Goal: Check status: Check status

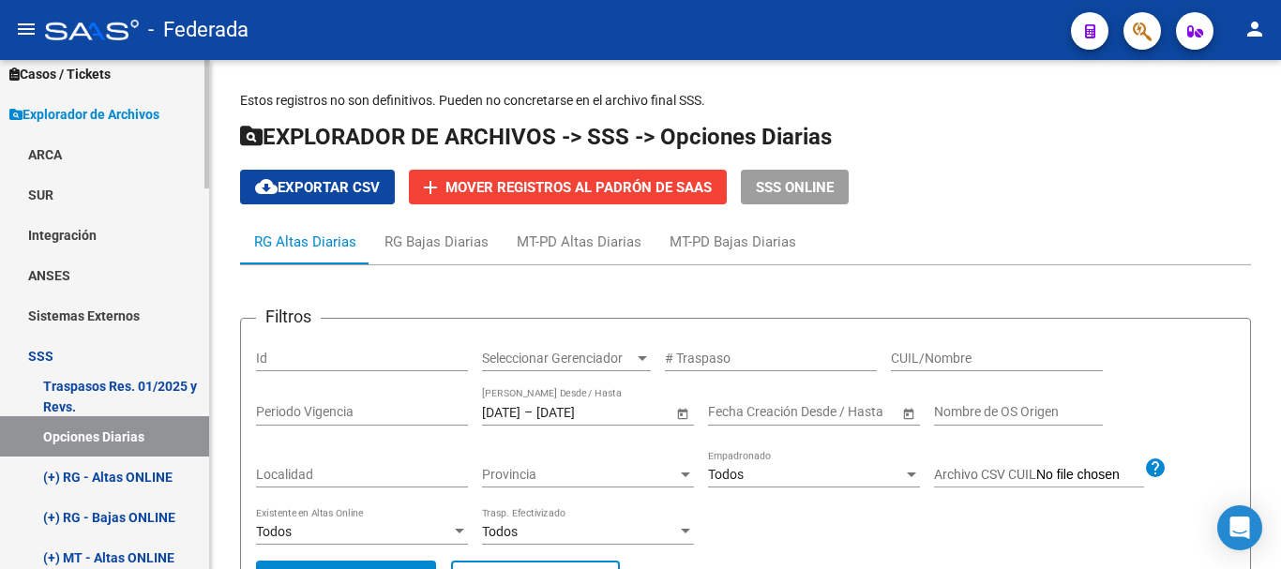
scroll to position [656, 0]
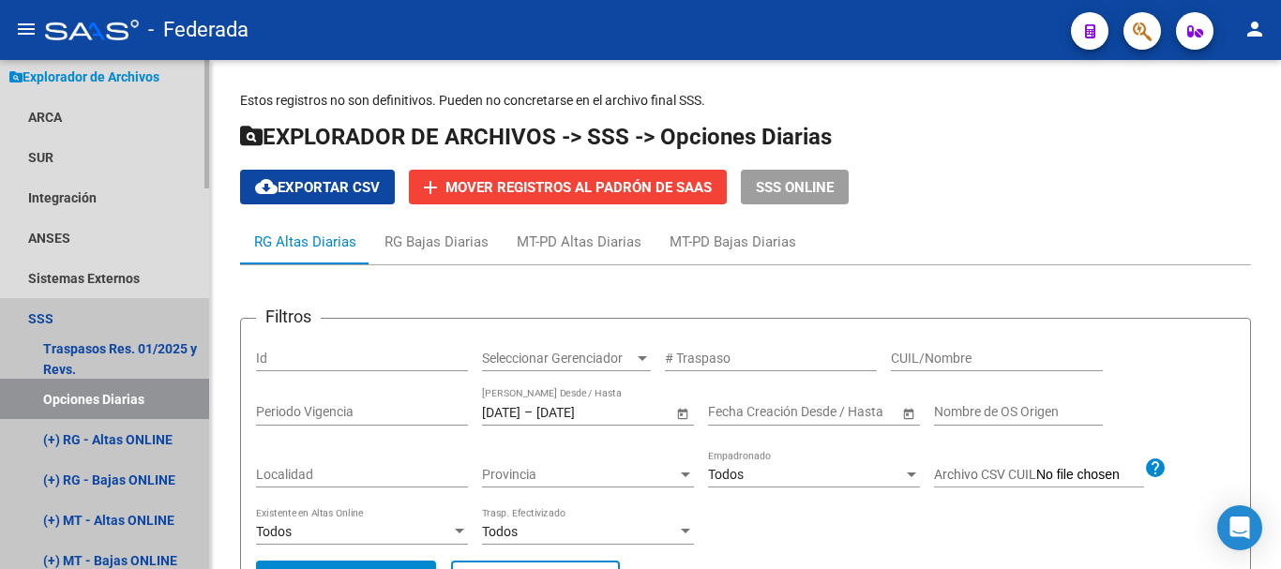
click at [97, 388] on link "Opciones Diarias" at bounding box center [104, 399] width 209 height 40
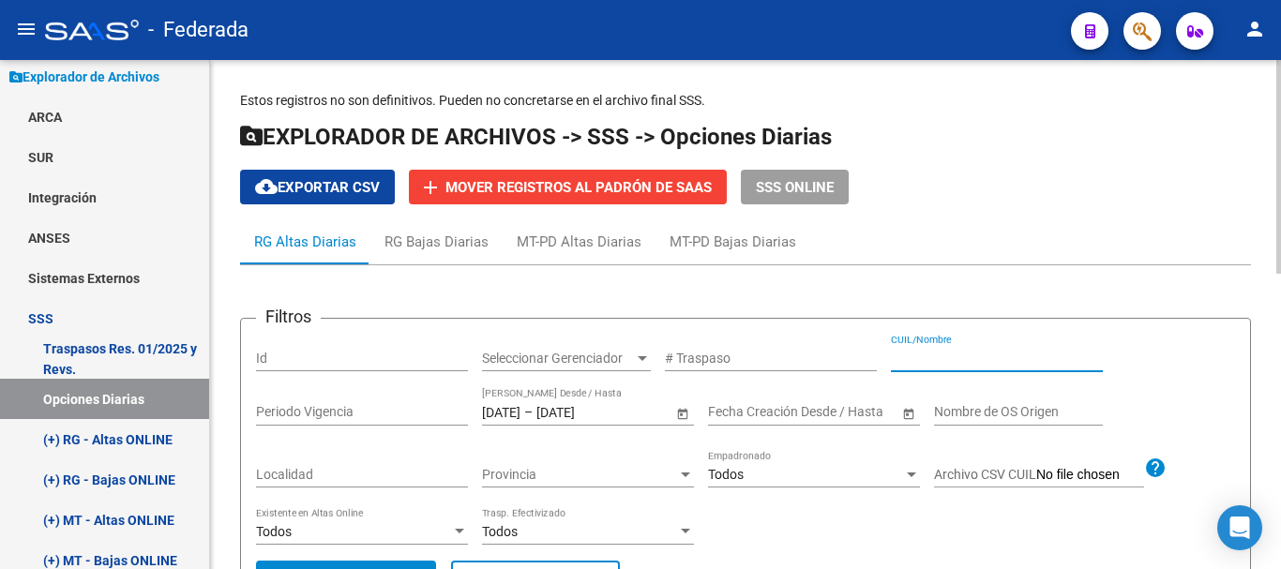
click at [943, 363] on input "CUIL/Nombre" at bounding box center [997, 359] width 212 height 16
paste input "28728420"
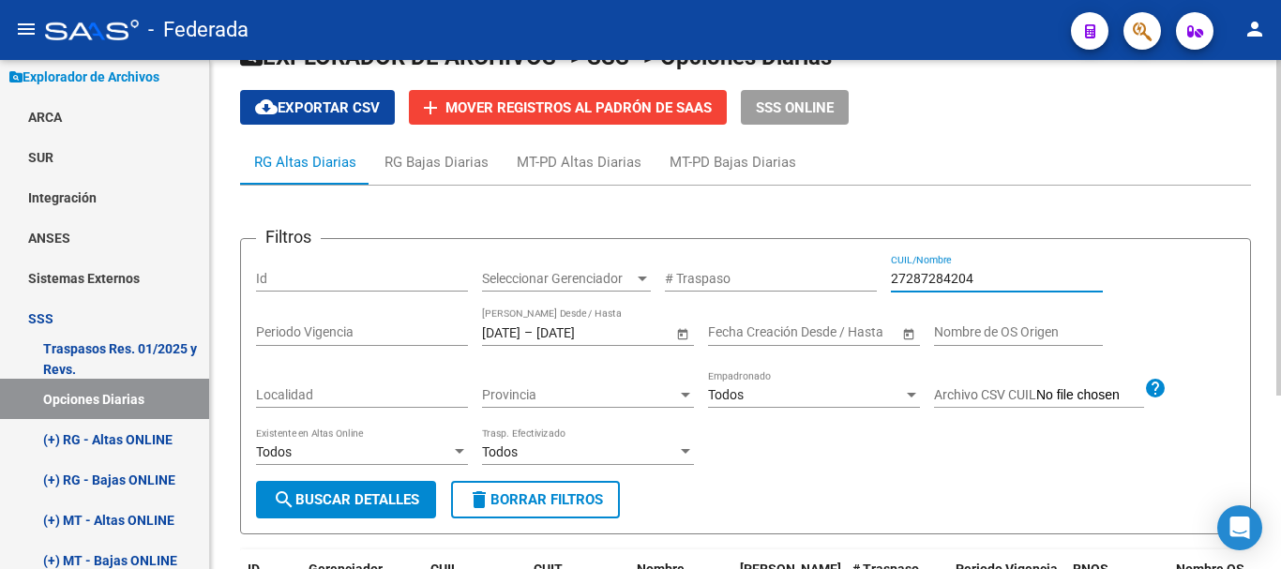
scroll to position [75, 0]
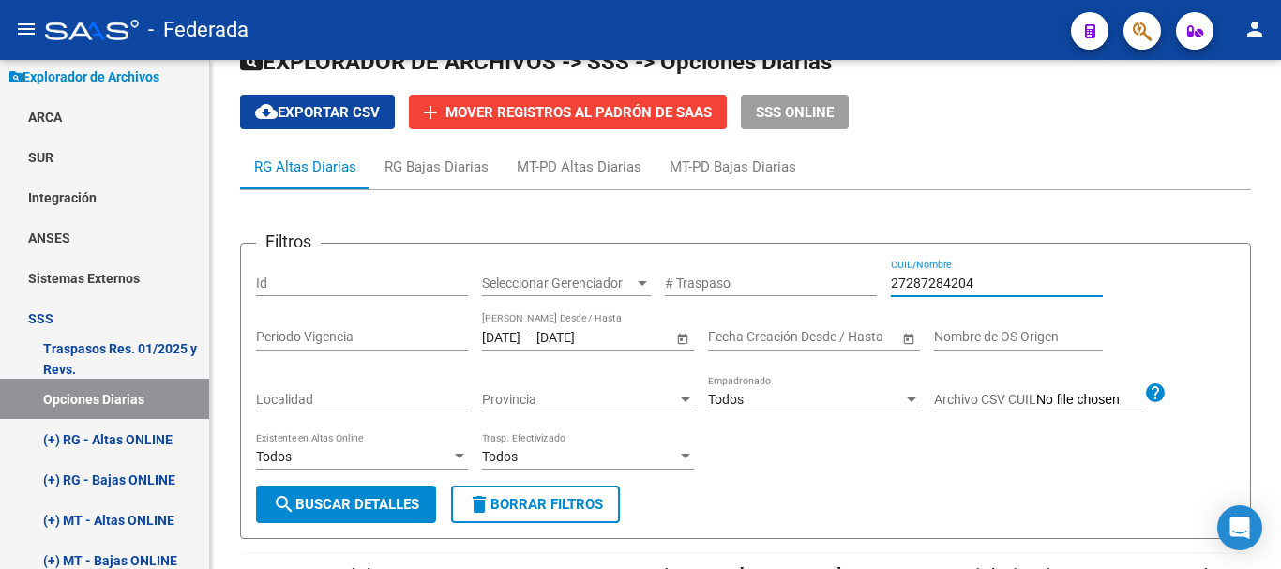
type input "27287284204"
click at [511, 350] on div "[DATE] [DATE] – [DATE] [DATE] Fecha Traspaso Desde / Hasta" at bounding box center [577, 331] width 190 height 37
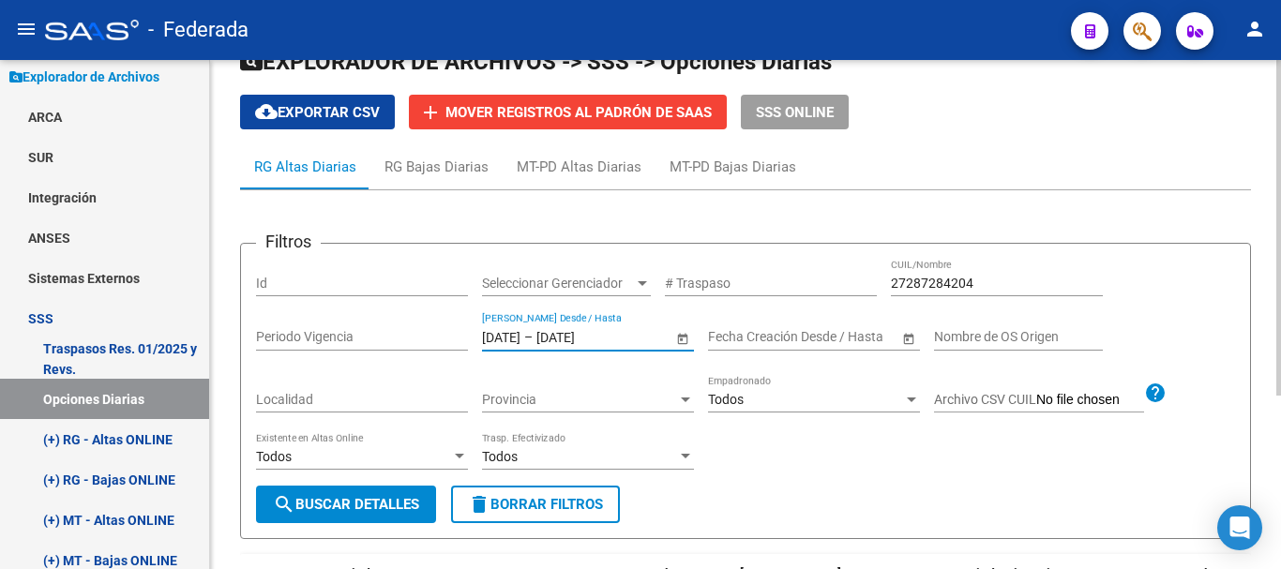
click at [520, 338] on input "[DATE]" at bounding box center [501, 337] width 38 height 16
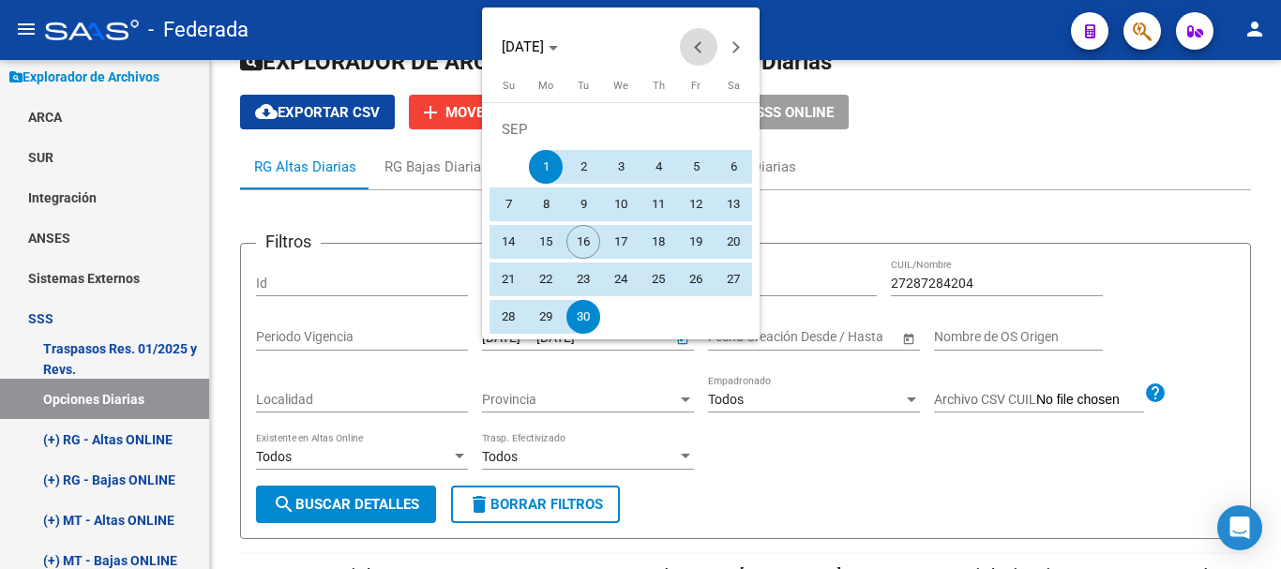
click at [695, 44] on span "Previous month" at bounding box center [698, 46] width 37 height 37
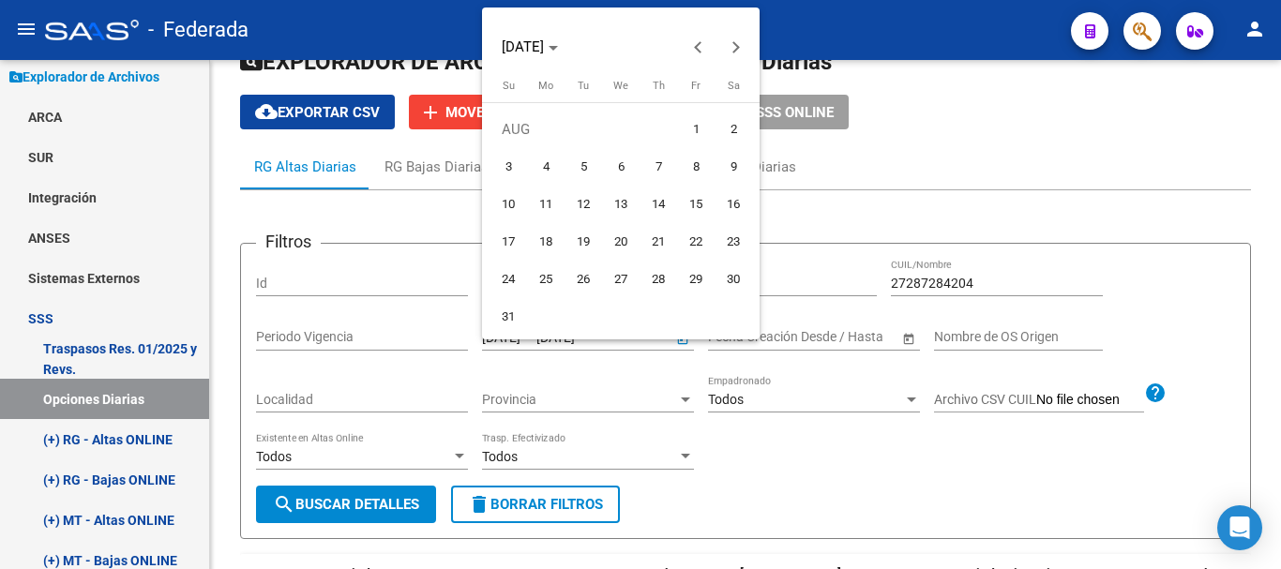
drag, startPoint x: 693, startPoint y: 131, endPoint x: 614, endPoint y: 211, distance: 112.0
click at [692, 134] on span "1" at bounding box center [696, 129] width 34 height 34
type input "[DATE]"
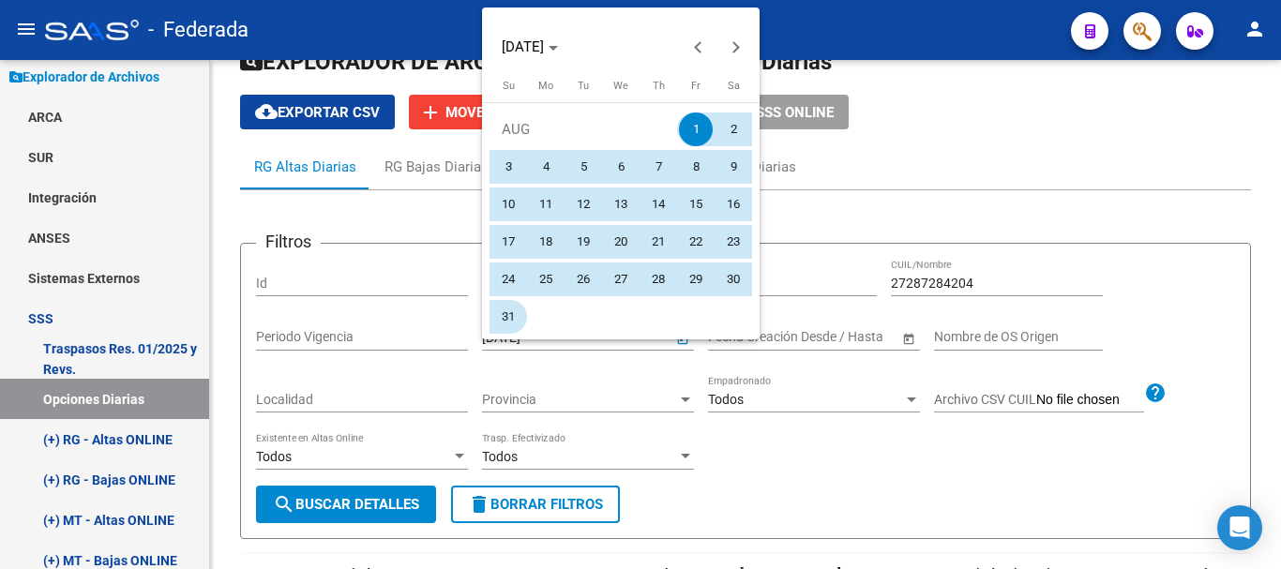
click at [520, 311] on span "31" at bounding box center [508, 317] width 34 height 34
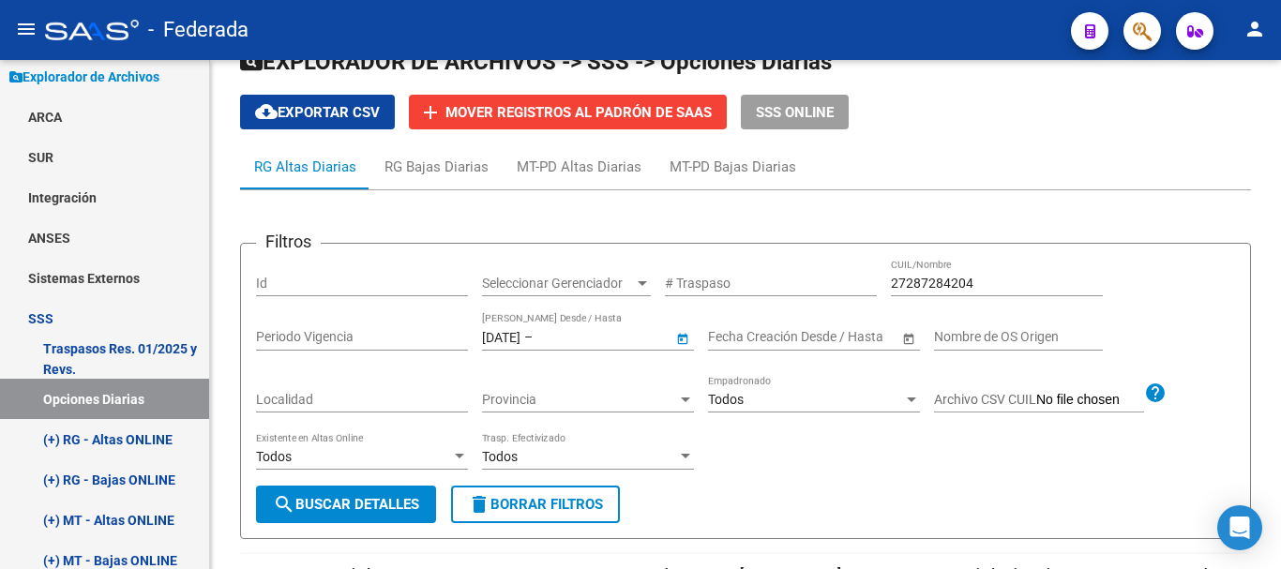
type input "[DATE]"
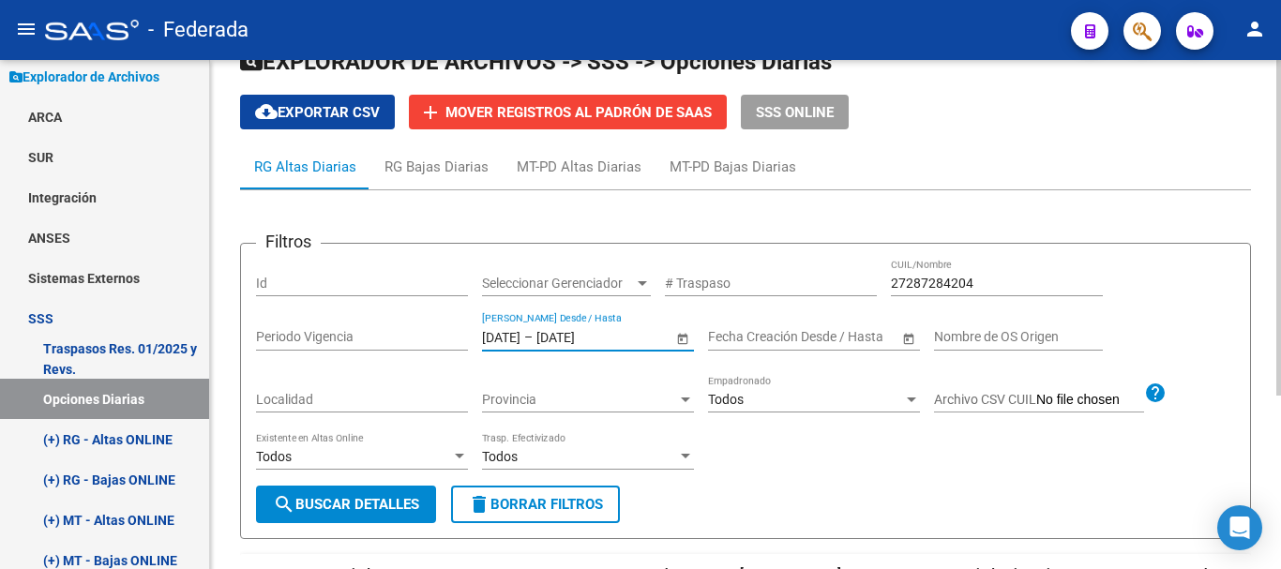
click at [408, 508] on span "search Buscar Detalles" at bounding box center [346, 504] width 146 height 17
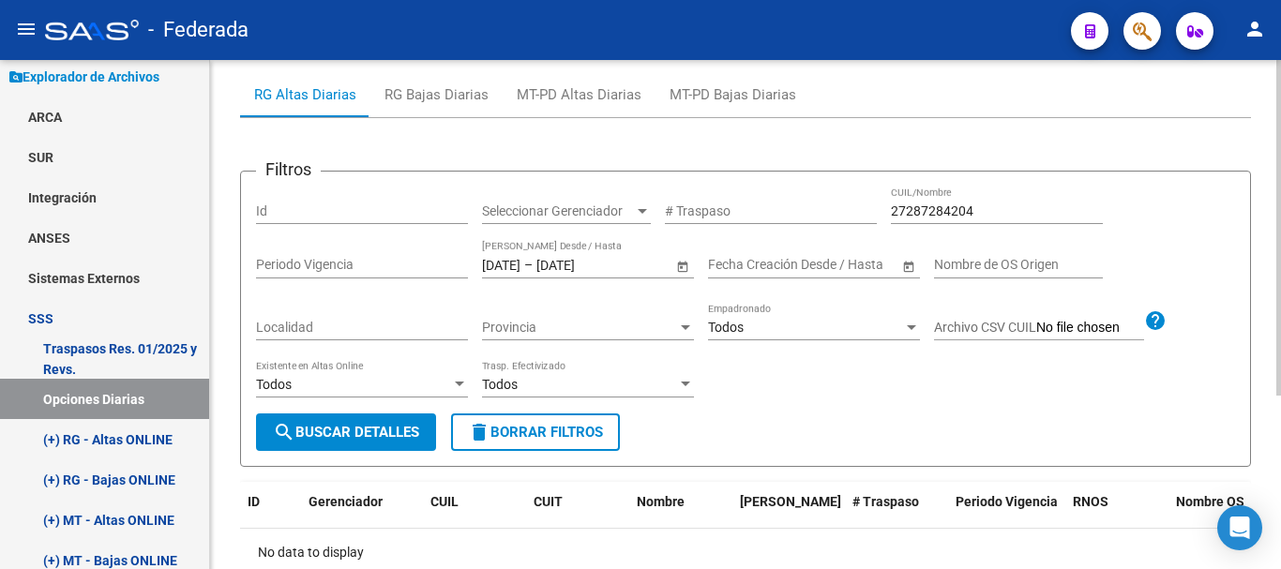
scroll to position [262, 0]
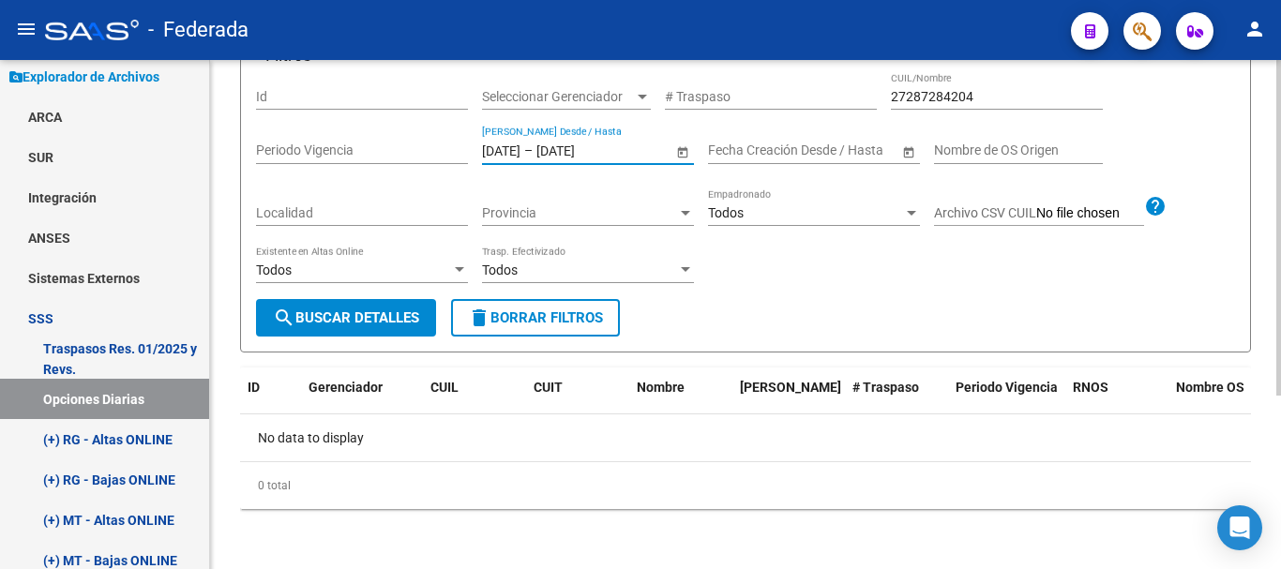
click at [520, 144] on input "[DATE]" at bounding box center [501, 150] width 38 height 16
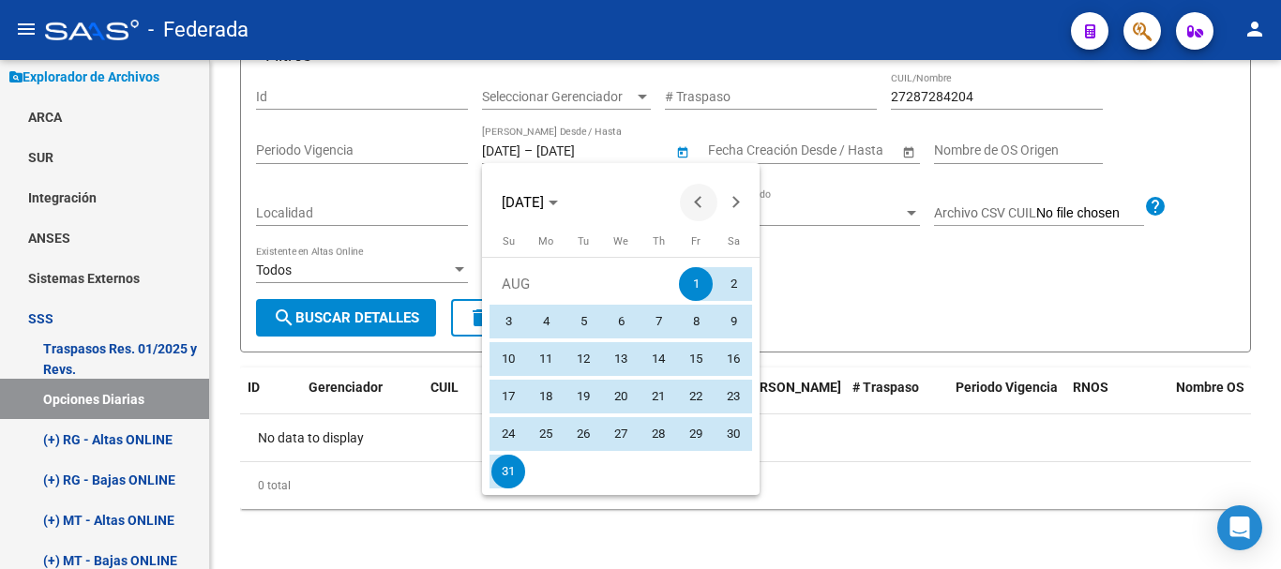
click at [698, 205] on button "Previous month" at bounding box center [698, 202] width 37 height 37
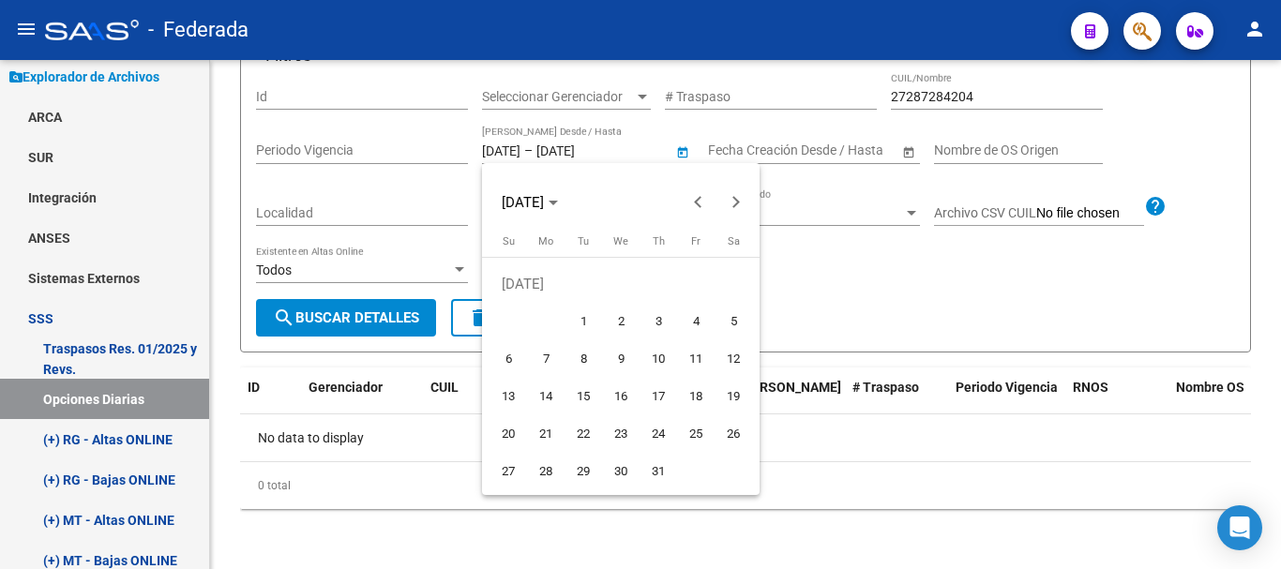
click at [599, 319] on span "1" at bounding box center [583, 322] width 34 height 34
type input "[DATE]"
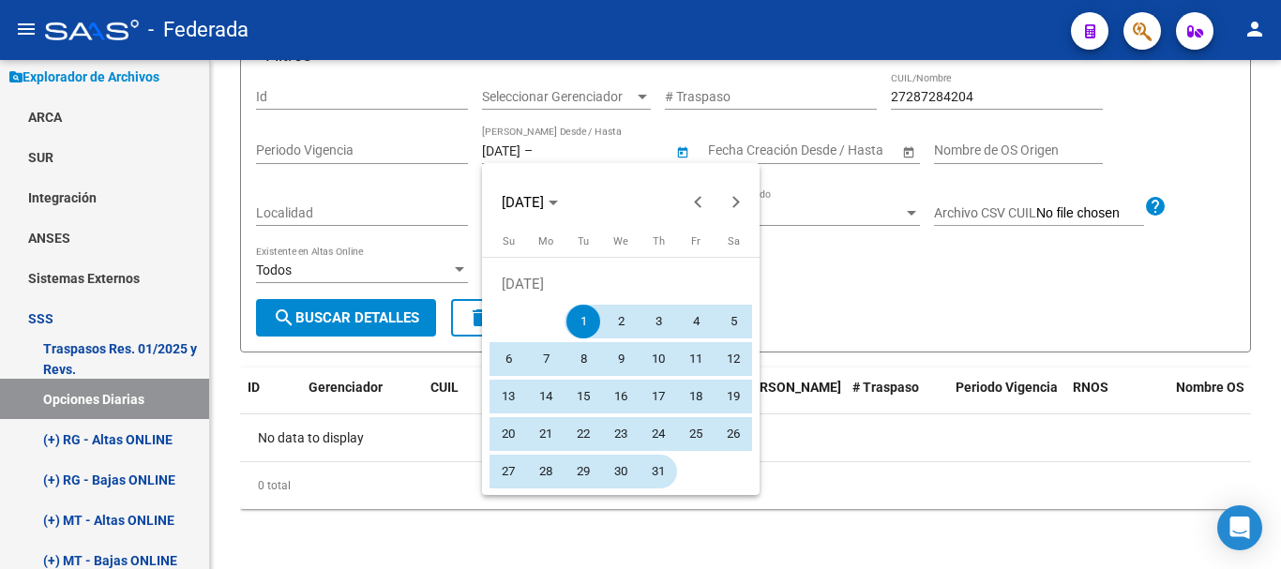
click at [667, 464] on span "31" at bounding box center [658, 472] width 34 height 34
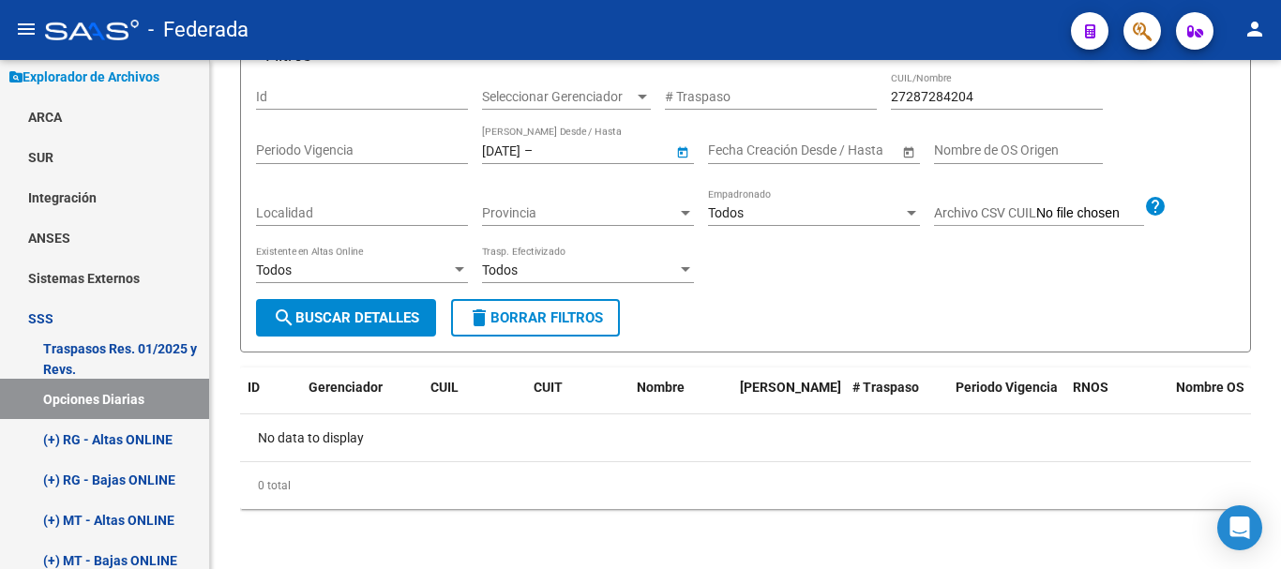
type input "[DATE]"
click at [295, 320] on span "search Buscar Detalles" at bounding box center [346, 317] width 146 height 17
click at [532, 143] on span "–" at bounding box center [528, 150] width 8 height 16
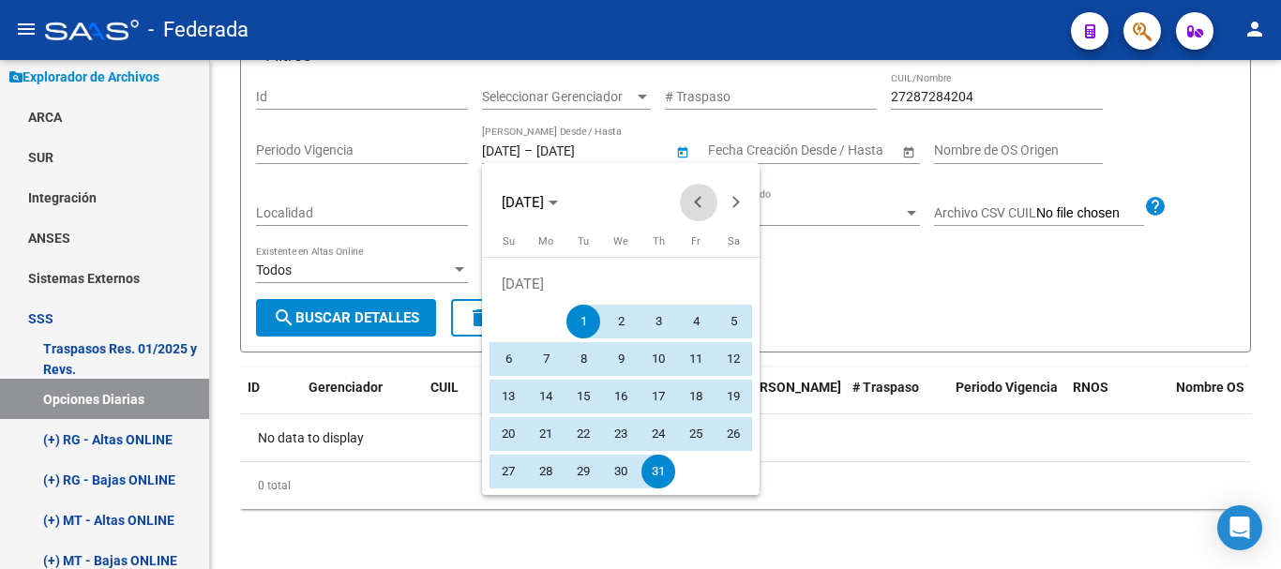
click at [702, 199] on button "Previous month" at bounding box center [698, 202] width 37 height 37
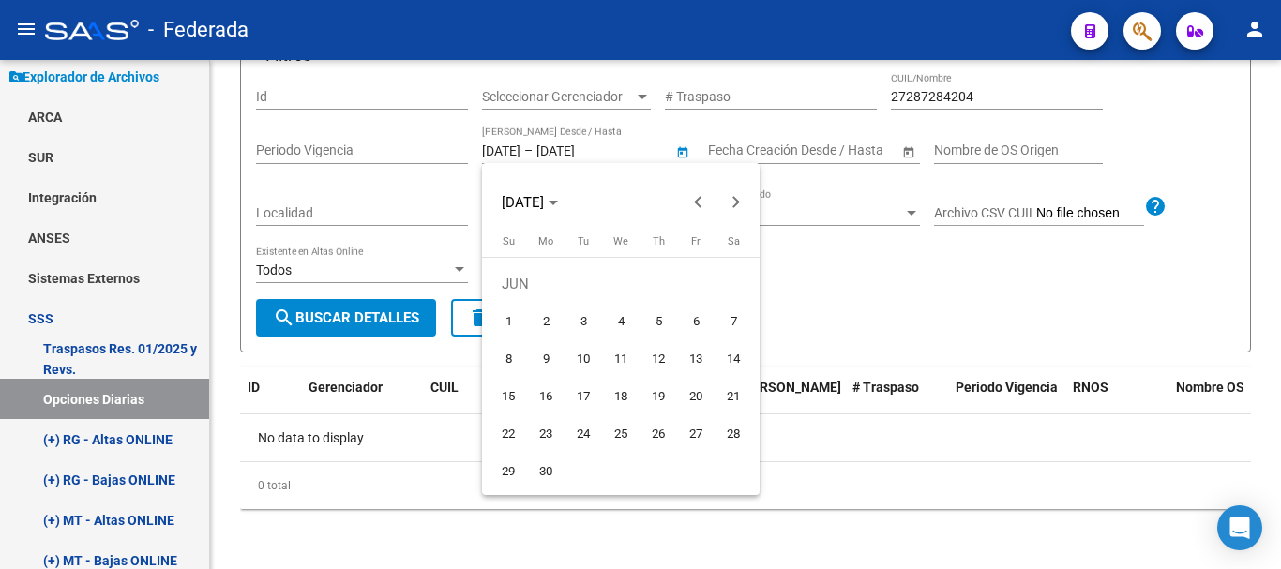
click at [504, 319] on span "1" at bounding box center [508, 322] width 34 height 34
type input "[DATE]"
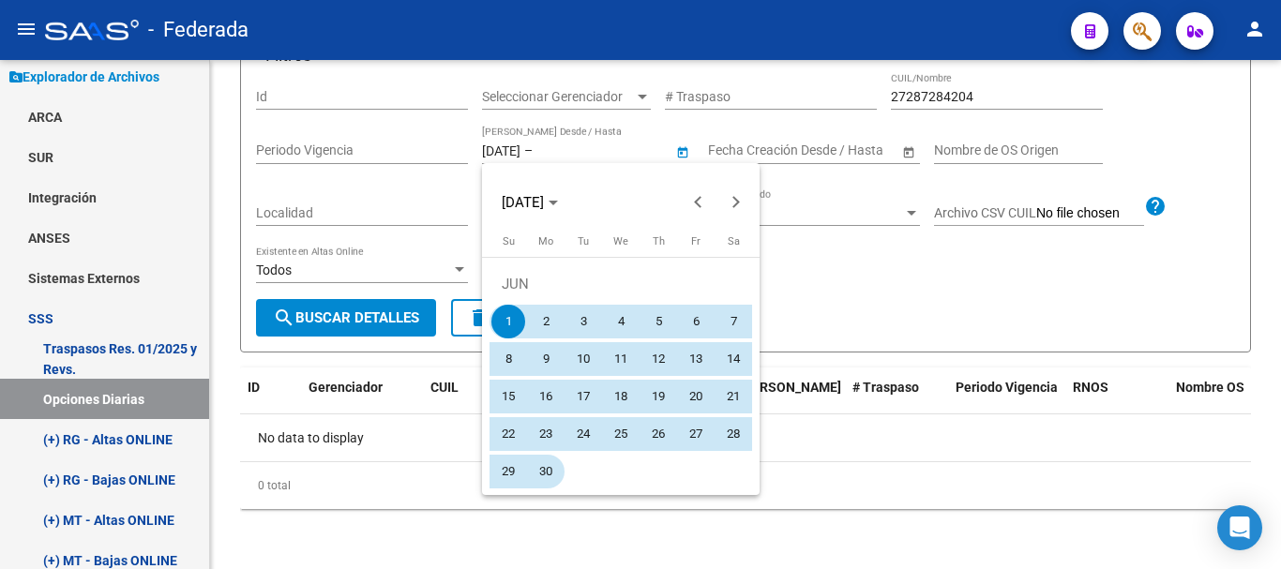
click at [549, 471] on span "30" at bounding box center [546, 472] width 34 height 34
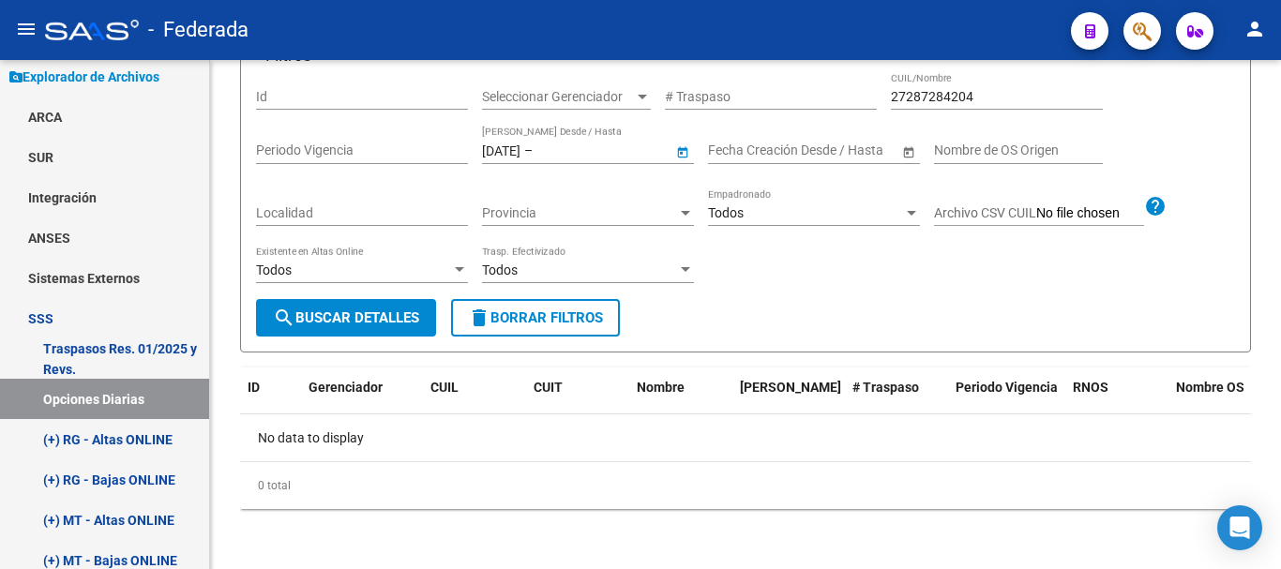
type input "[DATE]"
click at [424, 321] on button "search Buscar Detalles" at bounding box center [346, 317] width 180 height 37
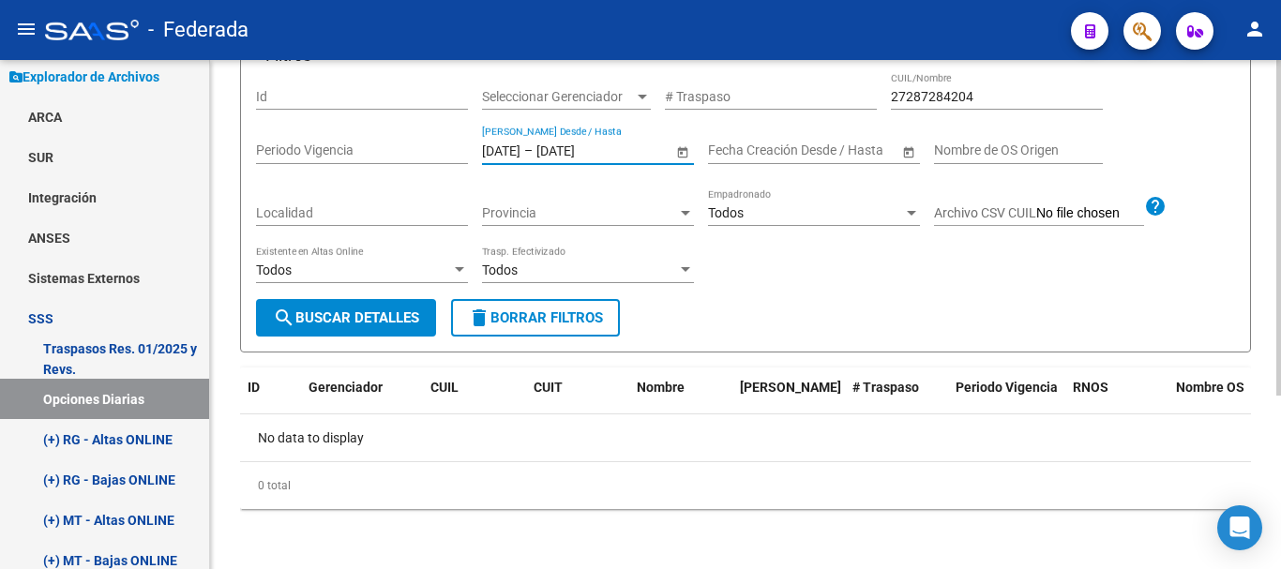
click at [499, 153] on input "[DATE]" at bounding box center [501, 150] width 38 height 16
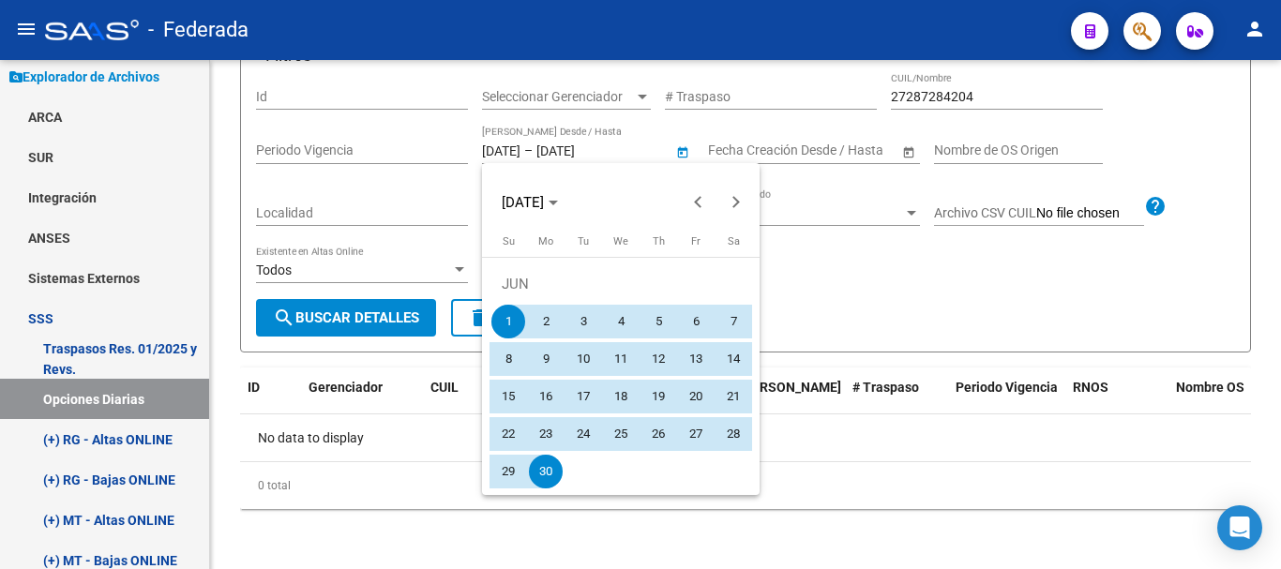
click at [512, 308] on span "1" at bounding box center [508, 322] width 34 height 34
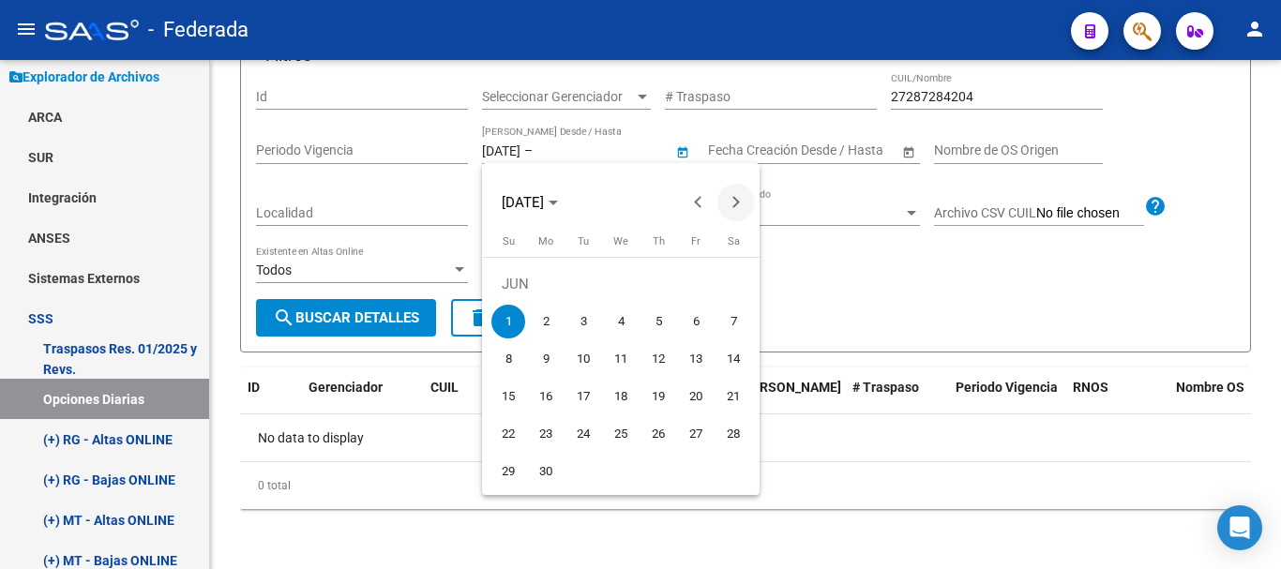
click at [742, 194] on span "Next month" at bounding box center [735, 202] width 37 height 37
click at [743, 191] on span "Next month" at bounding box center [735, 202] width 37 height 37
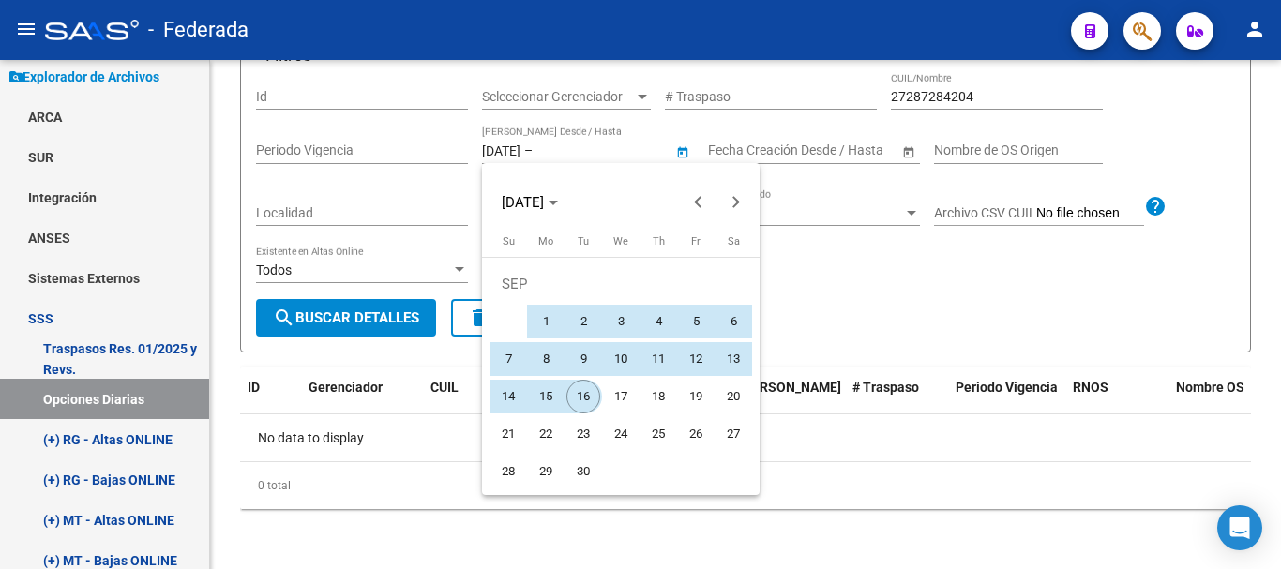
click at [582, 389] on span "16" at bounding box center [583, 397] width 34 height 34
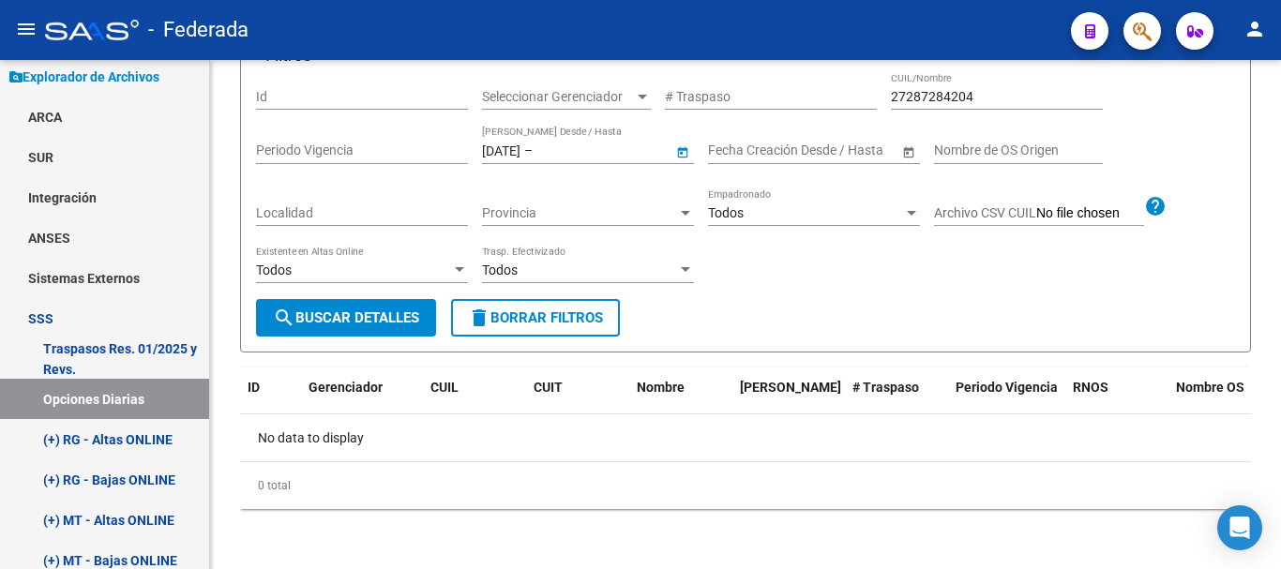
type input "[DATE]"
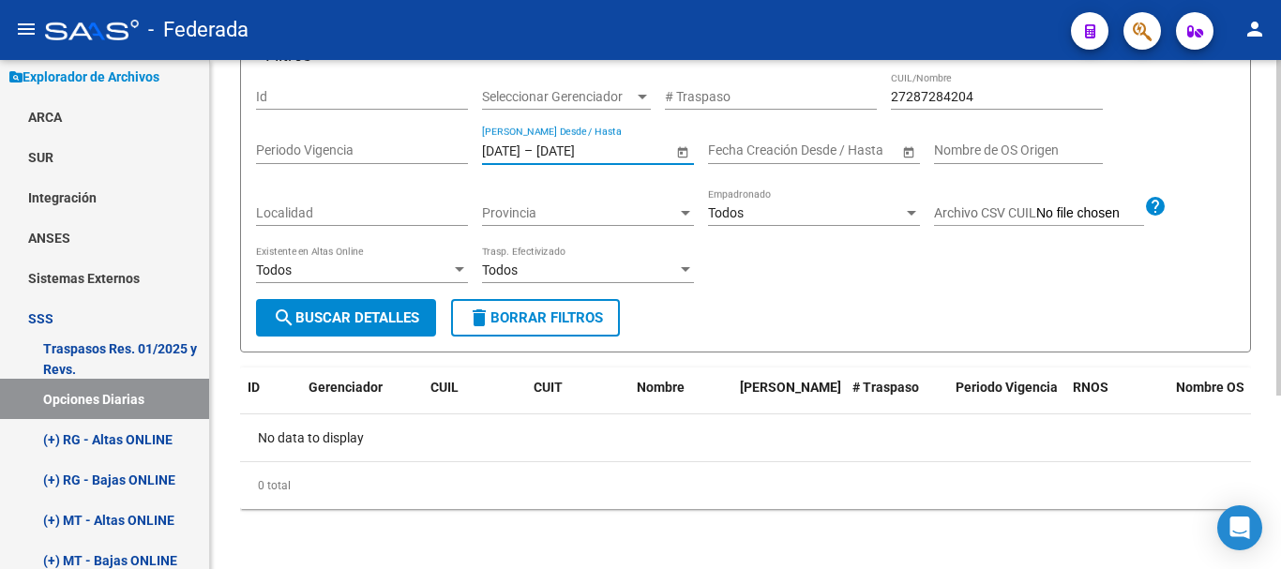
click at [436, 331] on button "search Buscar Detalles" at bounding box center [346, 317] width 180 height 37
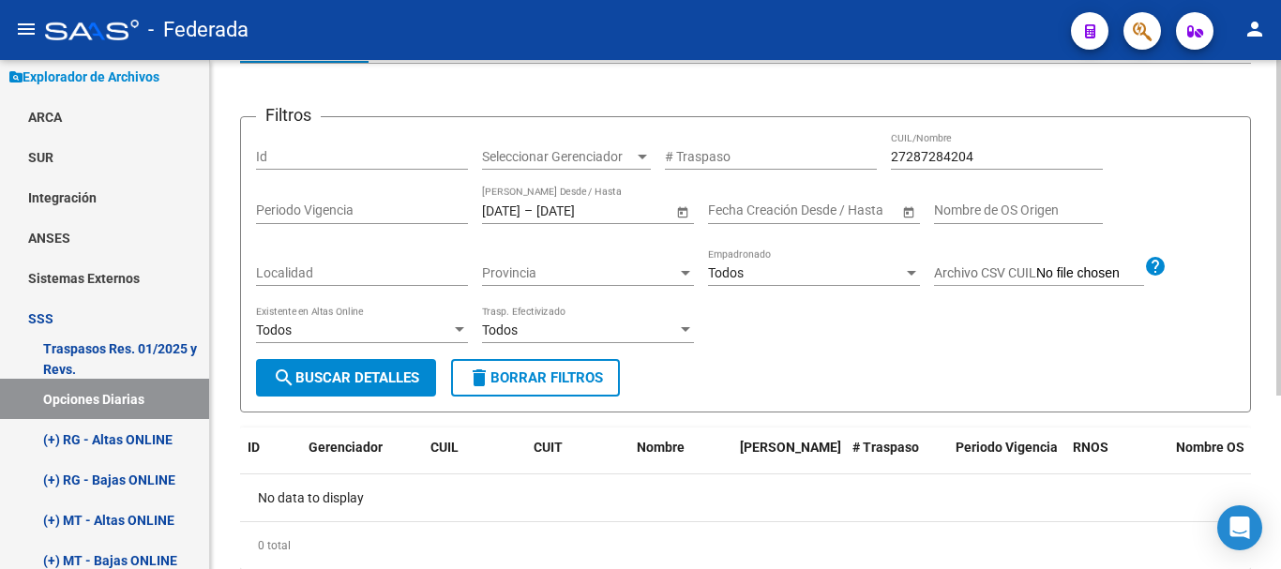
scroll to position [169, 0]
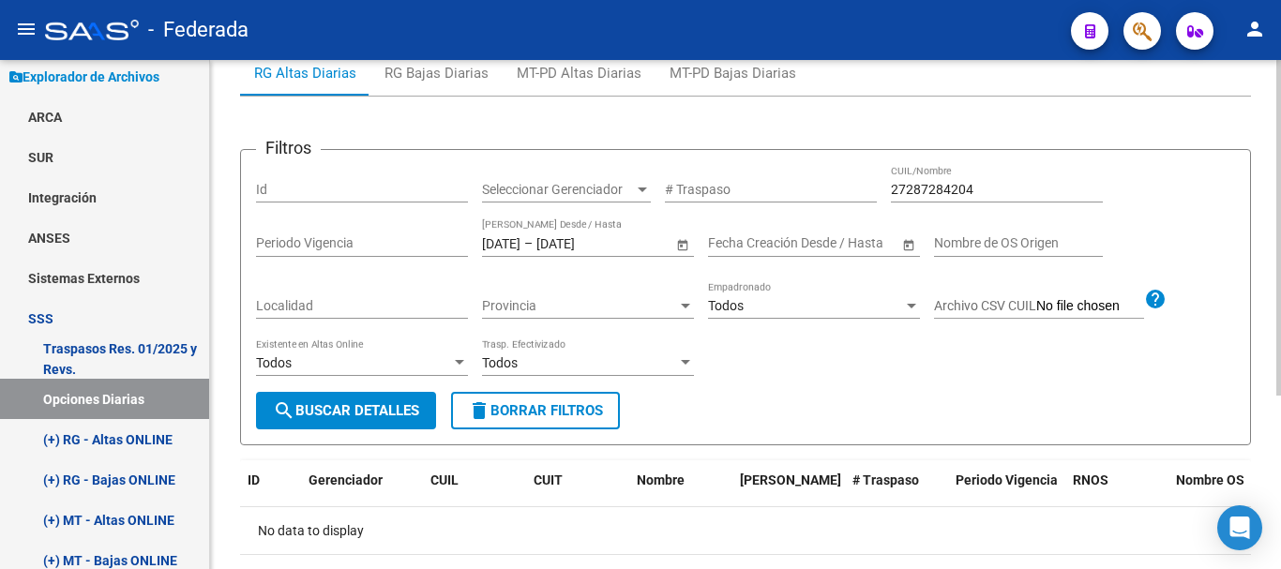
click at [922, 192] on input "27287284204" at bounding box center [997, 190] width 212 height 16
click at [922, 191] on input "27287284204" at bounding box center [997, 190] width 212 height 16
paste input "39977296"
click at [349, 417] on span "search Buscar Detalles" at bounding box center [346, 410] width 146 height 17
click at [932, 190] on input "27399772961" at bounding box center [997, 190] width 212 height 16
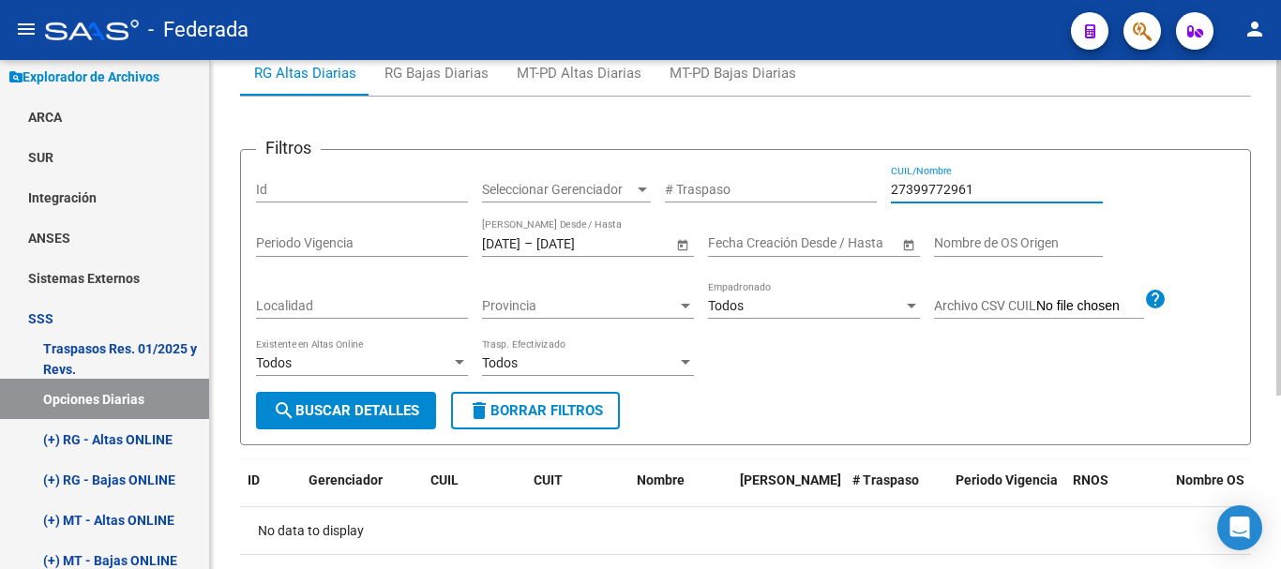
click at [932, 190] on input "27399772961" at bounding box center [997, 190] width 212 height 16
paste input "33222371"
click at [379, 394] on button "search Buscar Detalles" at bounding box center [346, 410] width 180 height 37
click at [978, 206] on div "20332223713 CUIL/Nombre" at bounding box center [997, 191] width 212 height 53
click at [977, 183] on input "20332223713" at bounding box center [997, 190] width 212 height 16
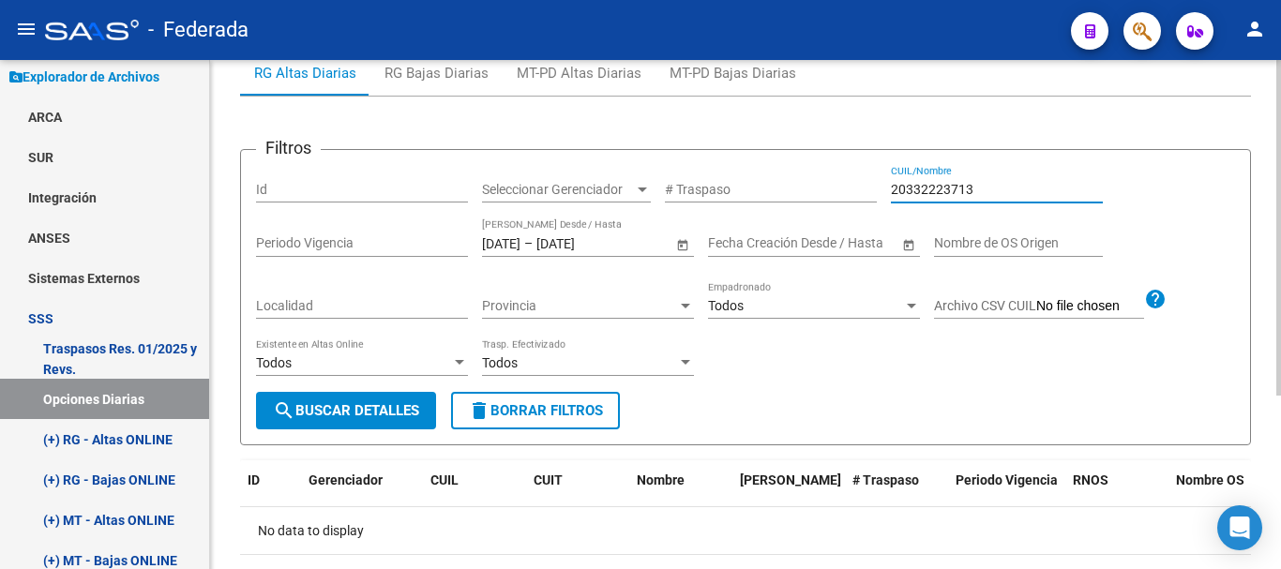
click at [983, 182] on input "20332223713" at bounding box center [997, 190] width 212 height 16
paste input "37335563"
type input "20373355632"
click at [412, 412] on span "search Buscar Detalles" at bounding box center [346, 410] width 146 height 17
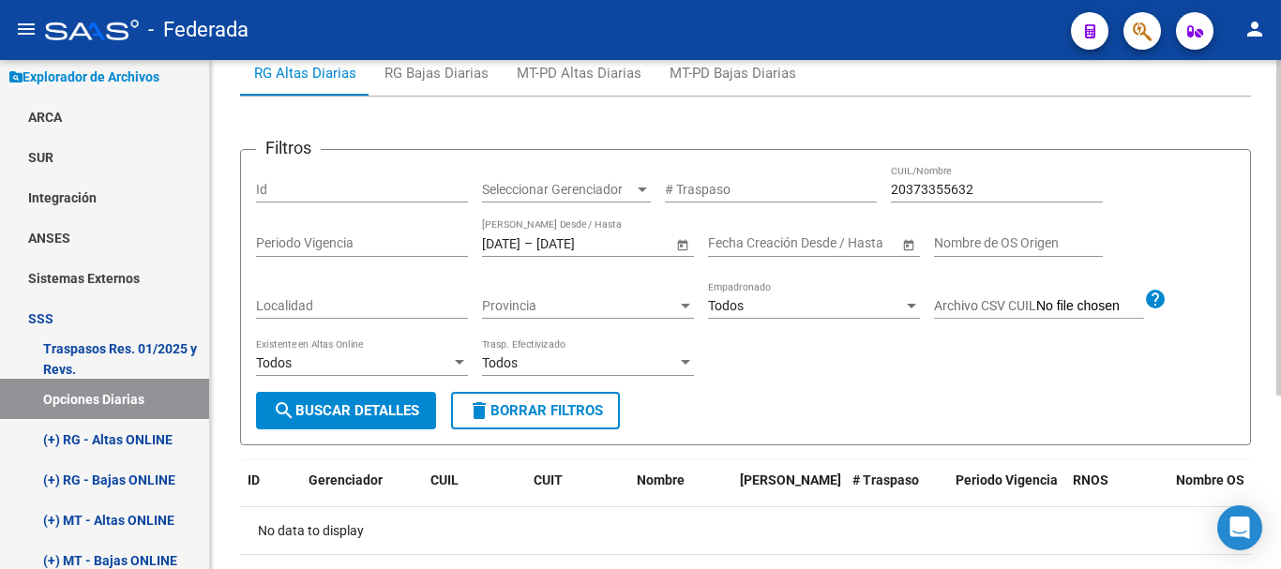
click at [520, 240] on input "[DATE]" at bounding box center [501, 243] width 38 height 16
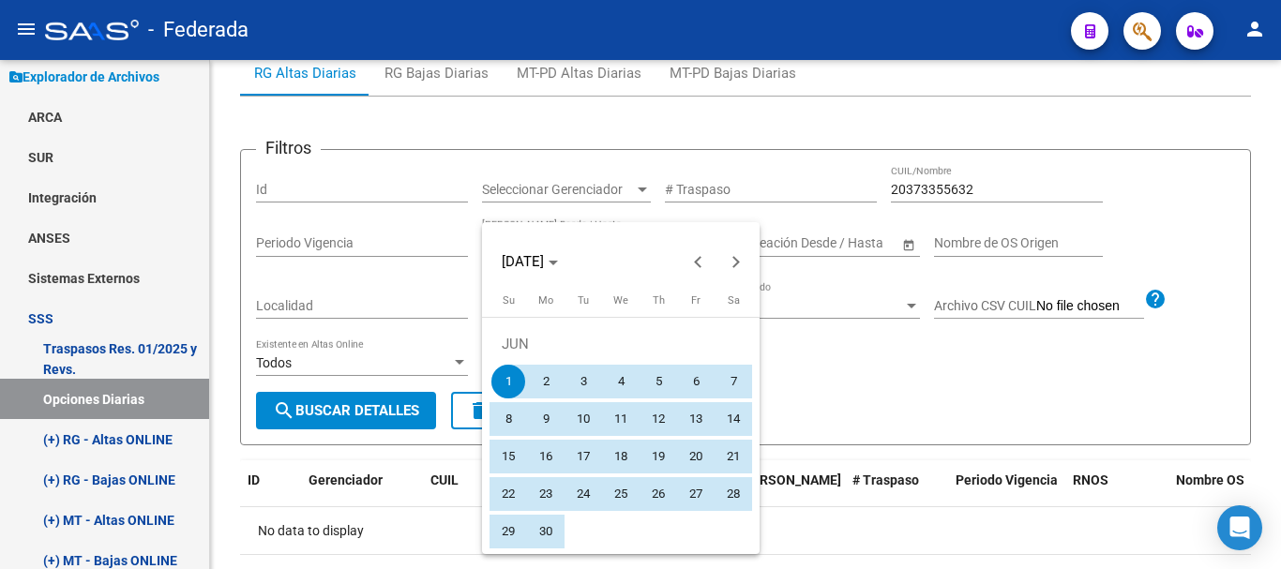
click at [965, 412] on div at bounding box center [640, 284] width 1281 height 569
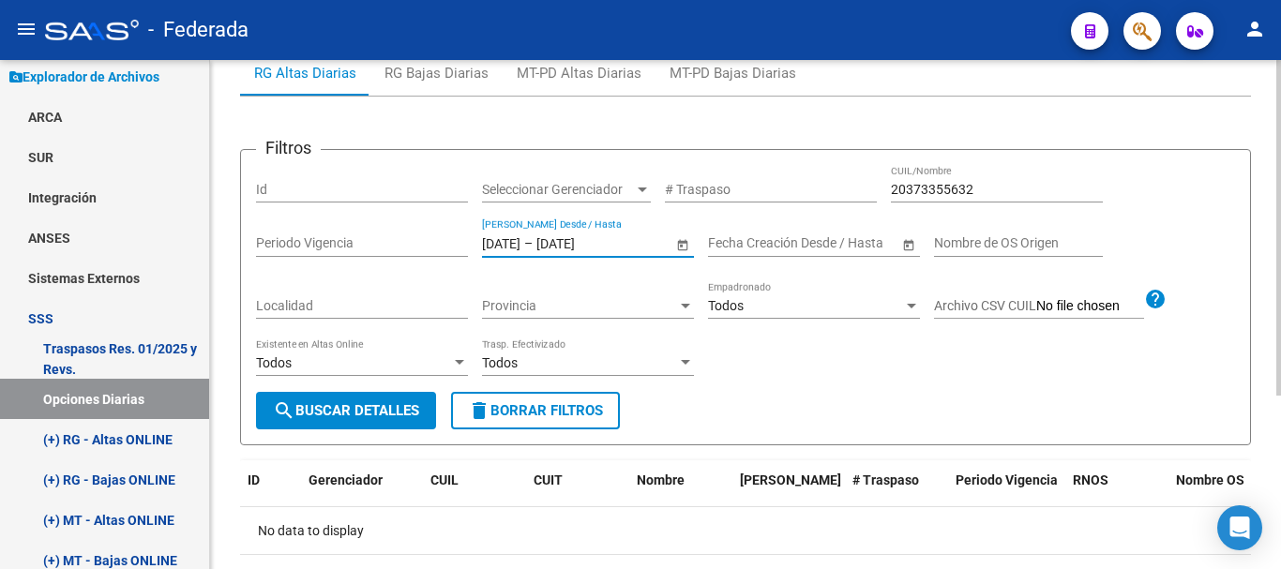
drag, startPoint x: 495, startPoint y: 242, endPoint x: 481, endPoint y: 238, distance: 14.6
click at [481, 238] on div "Filtros Id Seleccionar Gerenciador Seleccionar Gerenciador # Traspaso 203733556…" at bounding box center [745, 278] width 979 height 227
type input "[DATE]"
